Goal: Information Seeking & Learning: Find specific page/section

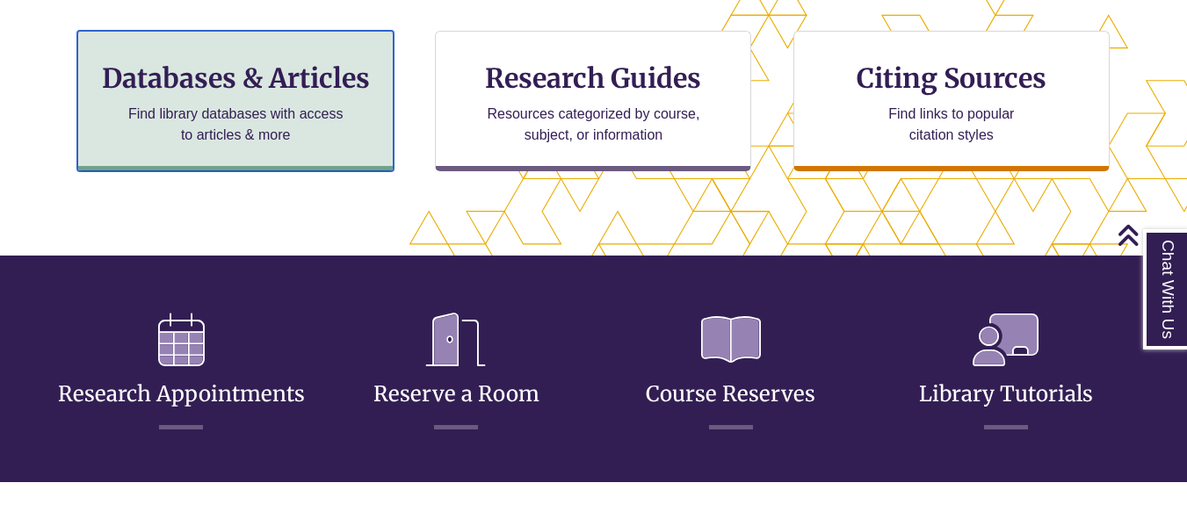
click at [316, 125] on p "Find library databases with access to articles & more" at bounding box center [235, 125] width 229 height 42
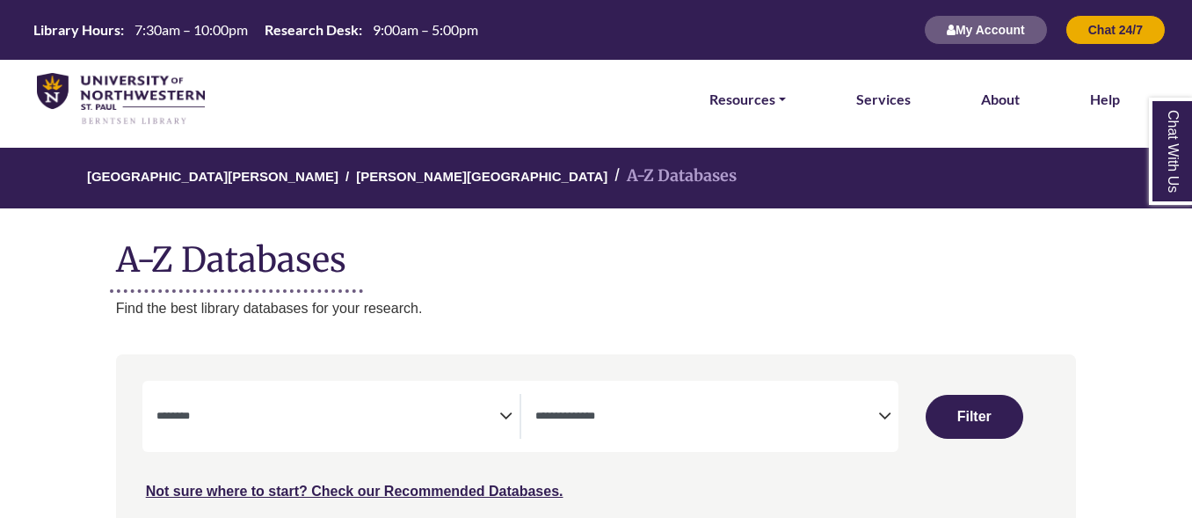
select select "Database Subject Filter"
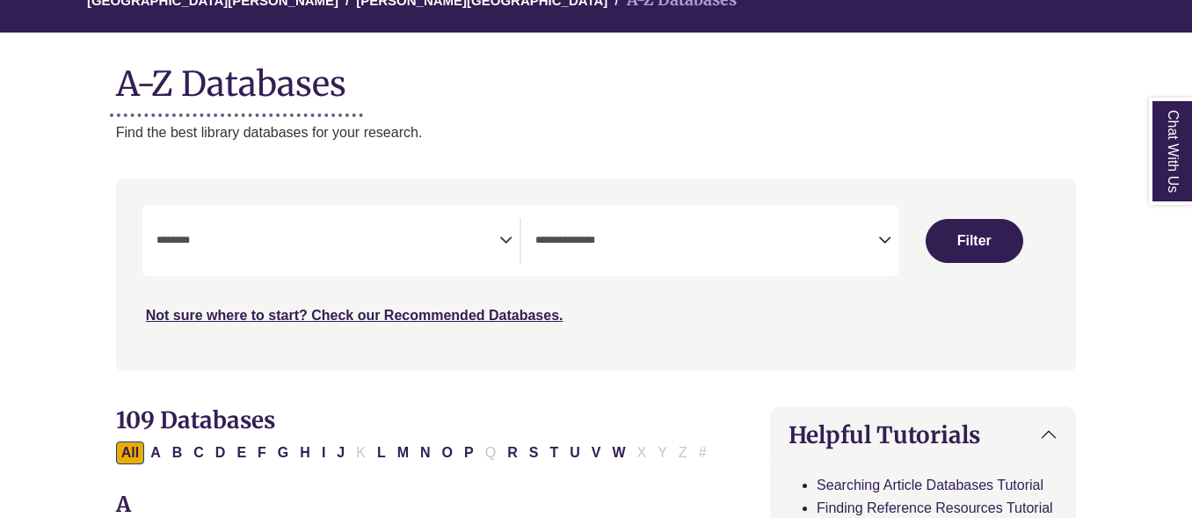
scroll to position [176, 0]
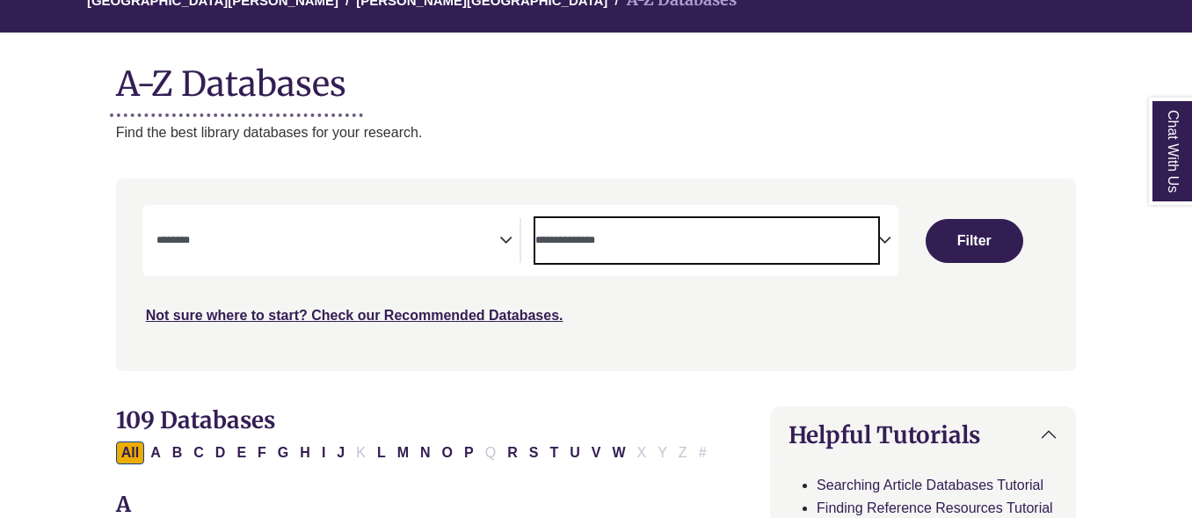
click at [574, 243] on textarea "Search" at bounding box center [706, 242] width 343 height 14
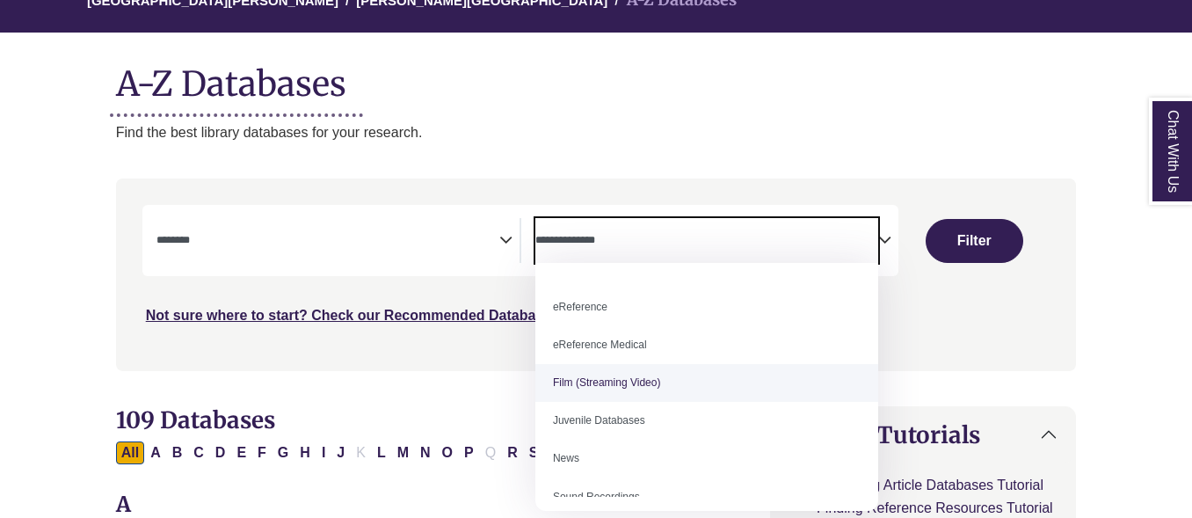
scroll to position [34, 0]
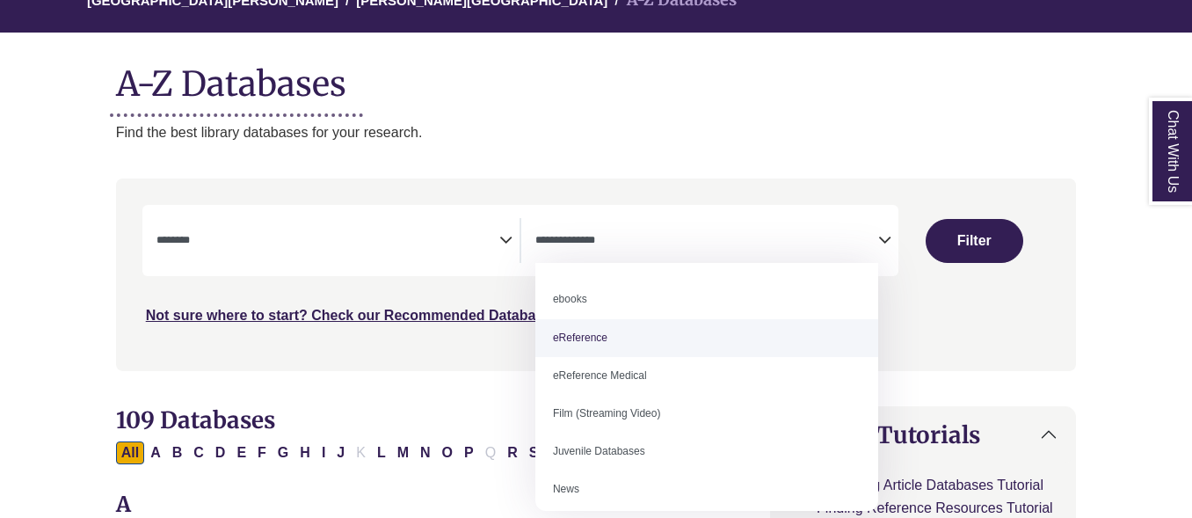
select select "*****"
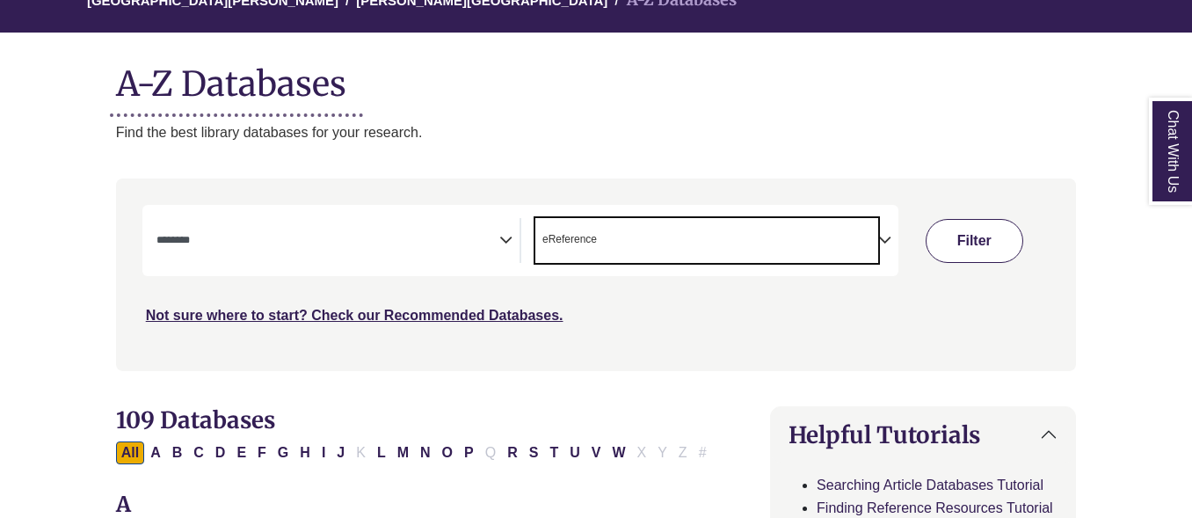
click at [995, 247] on button "Filter" at bounding box center [974, 241] width 98 height 44
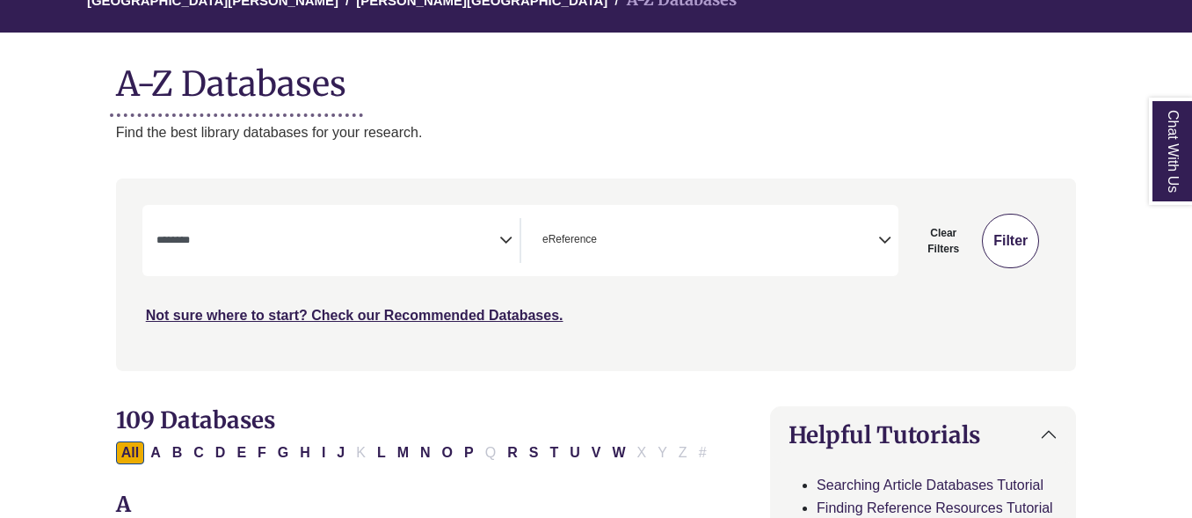
select select "Database Subject Filter"
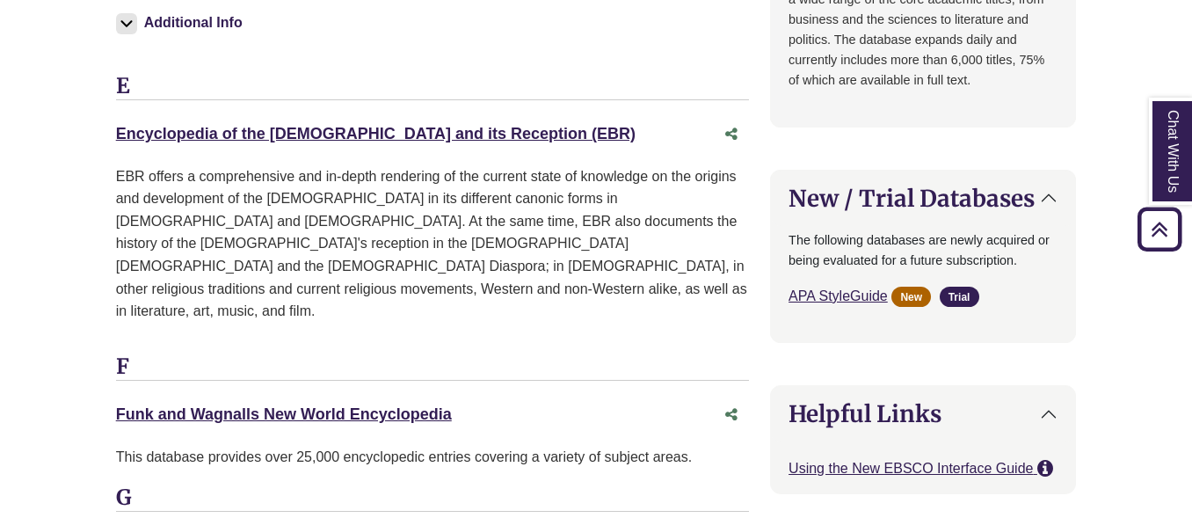
scroll to position [1054, 0]
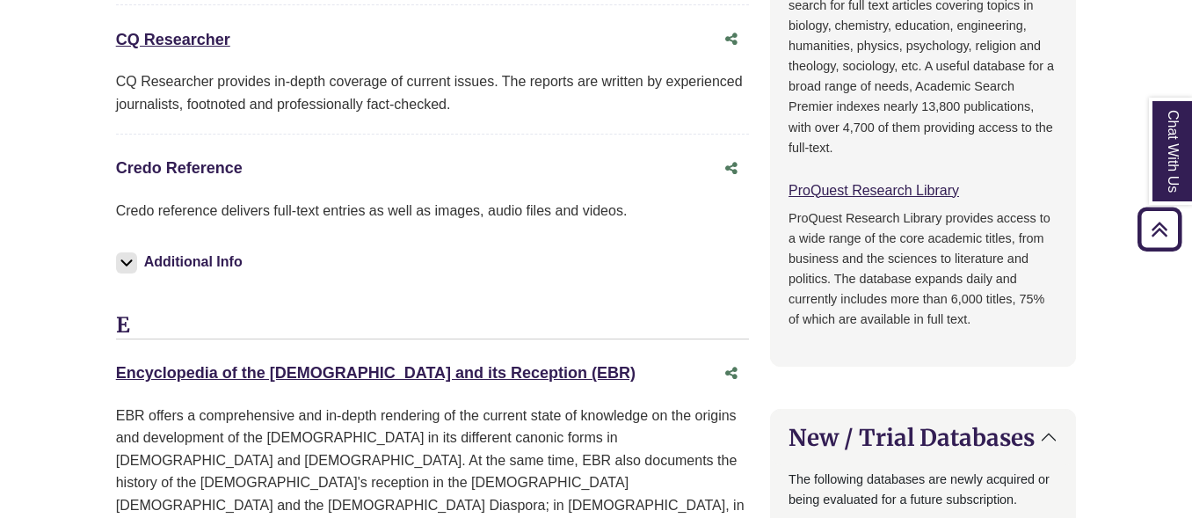
click at [185, 163] on link "Credo Reference This link opens in a new window" at bounding box center [179, 168] width 127 height 18
